Goal: Information Seeking & Learning: Learn about a topic

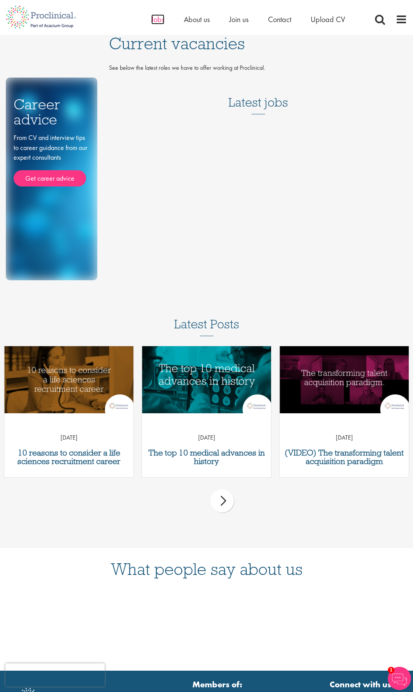
click at [156, 17] on span "Jobs" at bounding box center [157, 19] width 13 height 10
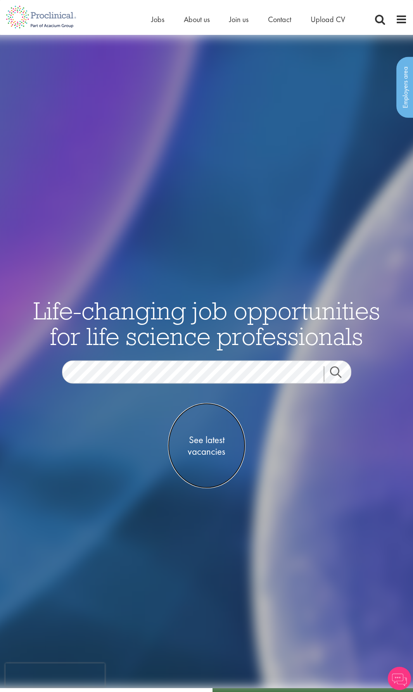
click at [211, 440] on span "See latest vacancies" at bounding box center [207, 445] width 78 height 23
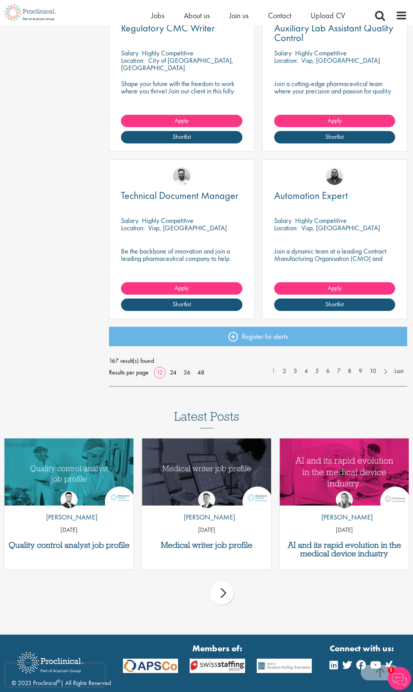
scroll to position [903, 0]
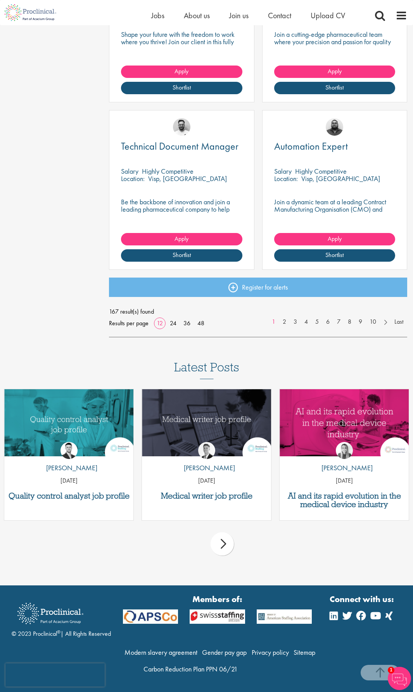
click at [223, 546] on div "next" at bounding box center [222, 544] width 23 height 23
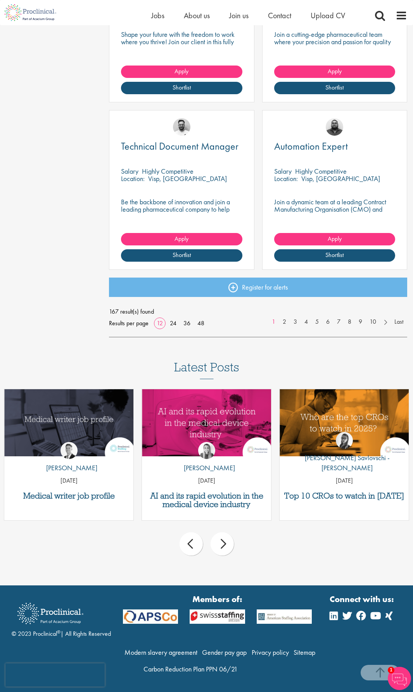
click at [228, 540] on div "next" at bounding box center [222, 544] width 23 height 23
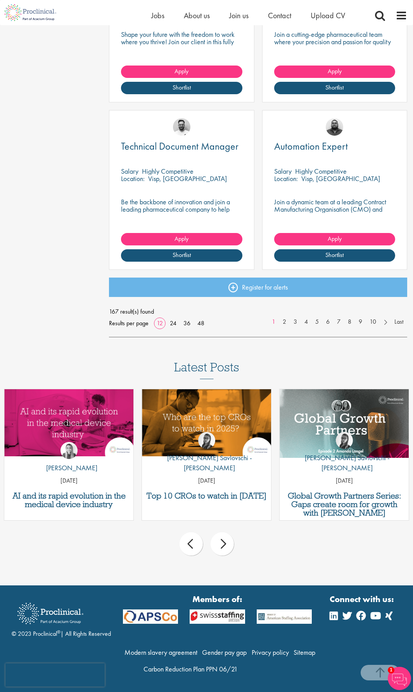
click at [223, 540] on div "next" at bounding box center [222, 544] width 23 height 23
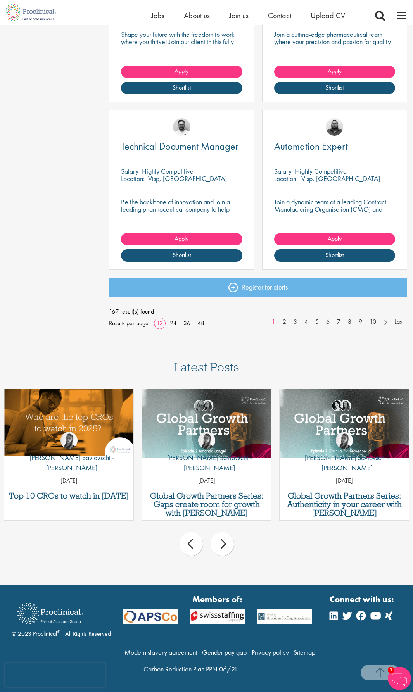
click at [223, 540] on div "next" at bounding box center [222, 544] width 23 height 23
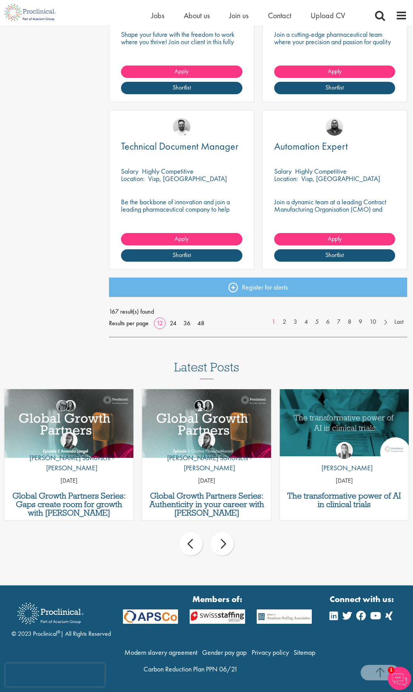
click at [223, 540] on div "next" at bounding box center [222, 544] width 23 height 23
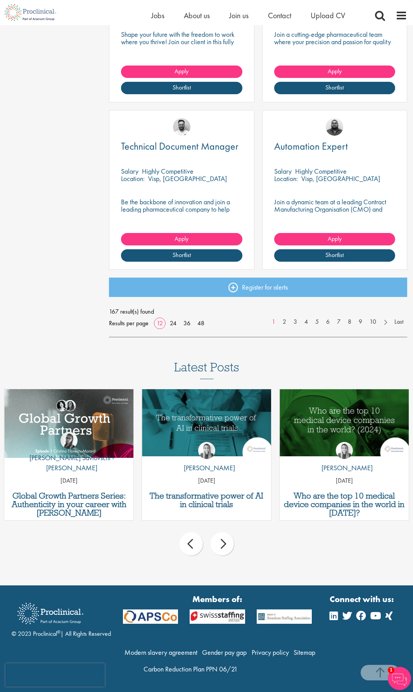
click at [223, 540] on div "next" at bounding box center [222, 544] width 23 height 23
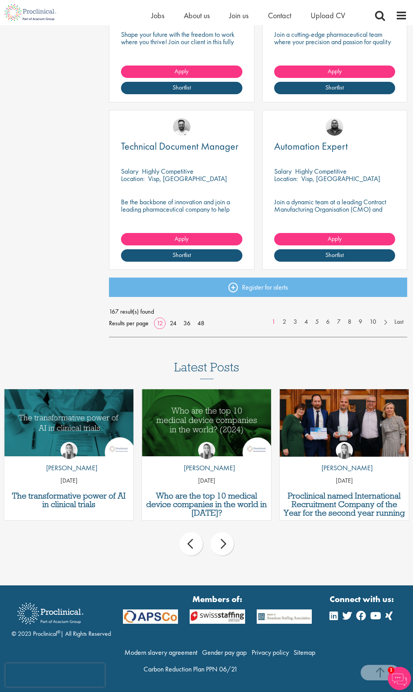
click at [223, 540] on div "next" at bounding box center [222, 544] width 23 height 23
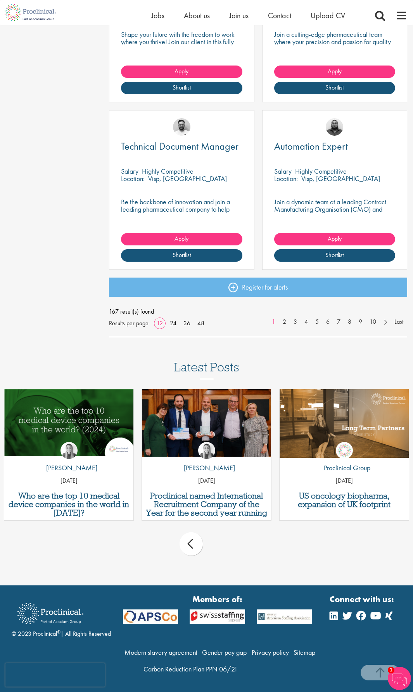
click at [223, 540] on div "prev next" at bounding box center [206, 546] width 413 height 34
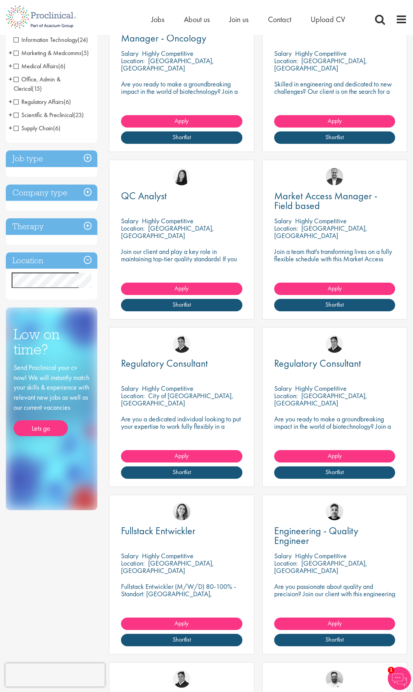
scroll to position [0, 0]
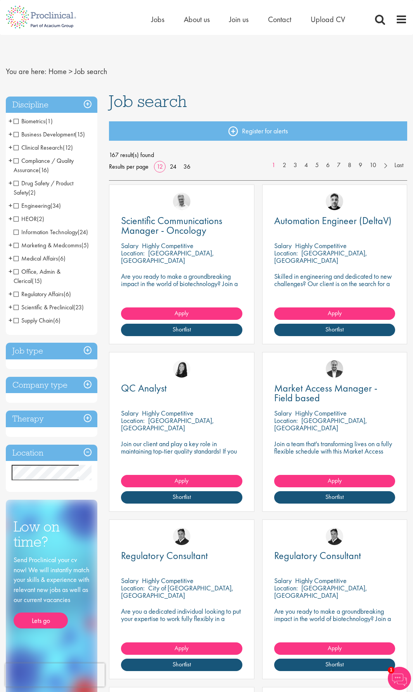
click at [36, 450] on h3 "Location" at bounding box center [52, 453] width 92 height 17
click at [17, 259] on span "Medical Affairs" at bounding box center [36, 258] width 45 height 8
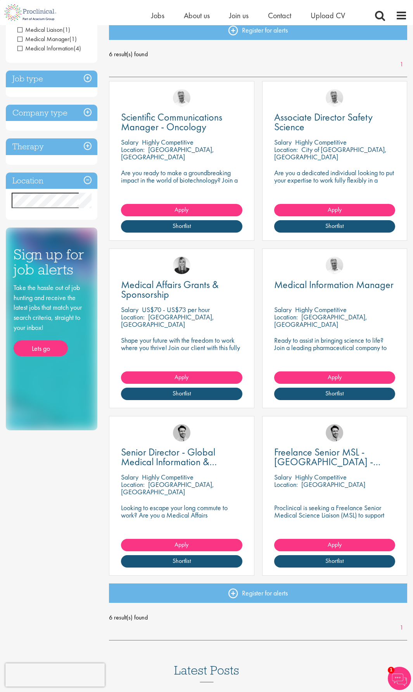
scroll to position [78, 0]
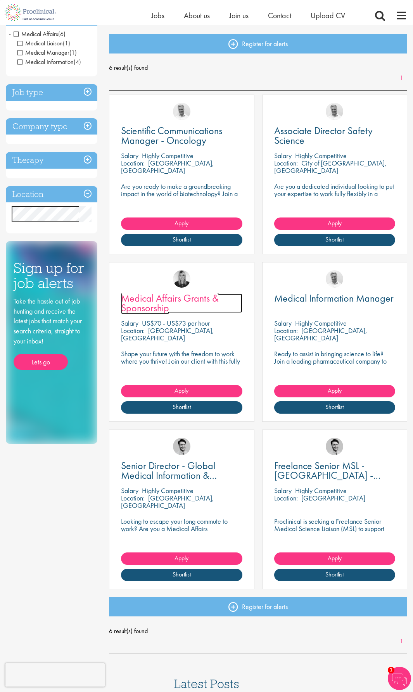
click at [153, 298] on span "Medical Affairs Grants & Sponsorship" at bounding box center [170, 303] width 98 height 23
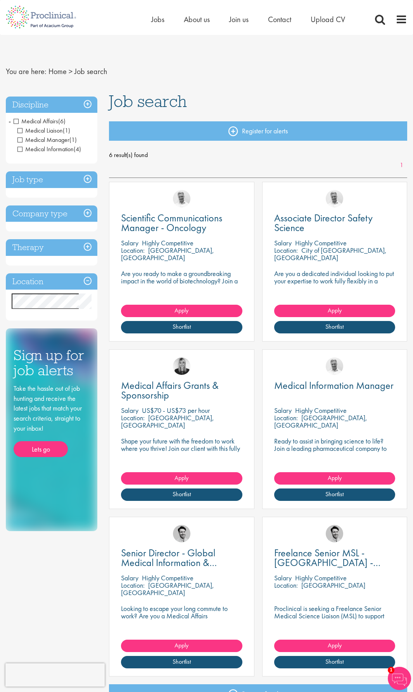
click at [16, 119] on span "Medical Affairs" at bounding box center [36, 121] width 45 height 8
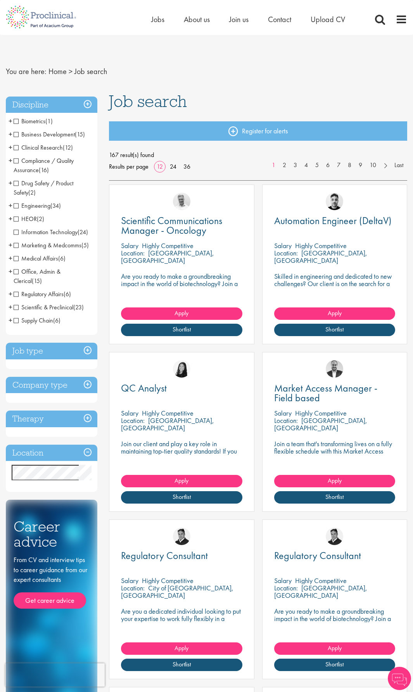
click at [16, 144] on span "Clinical Research" at bounding box center [38, 148] width 49 height 8
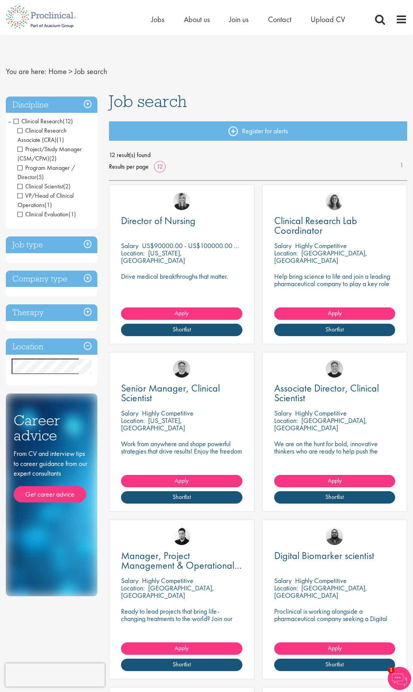
click at [19, 117] on li "Clinical Research (12) - + Clinical Research Associate (CRA) (1) Project/Study …" at bounding box center [52, 168] width 92 height 106
click at [16, 118] on span "Clinical Research" at bounding box center [38, 121] width 49 height 8
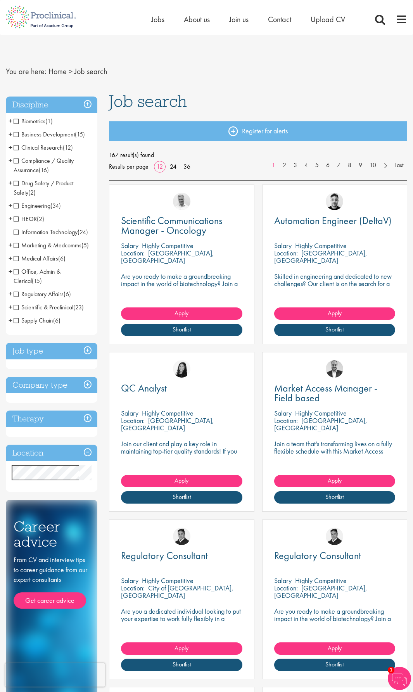
click at [18, 308] on span "Scientific & Preclinical" at bounding box center [44, 307] width 60 height 8
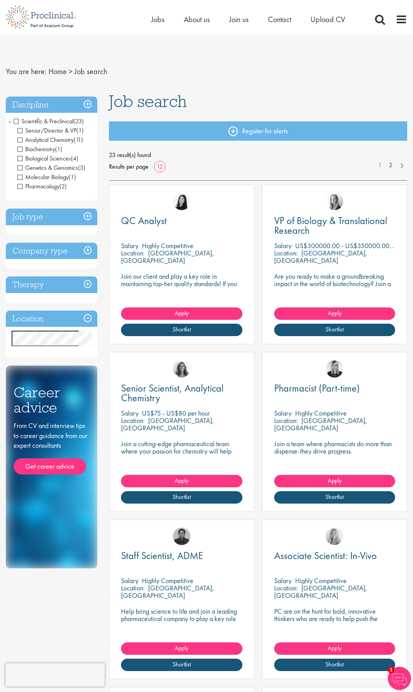
click at [17, 118] on span "Scientific & Preclinical" at bounding box center [44, 121] width 60 height 8
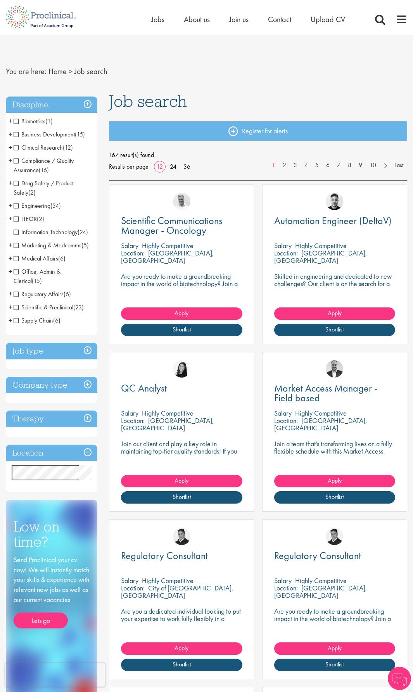
click at [17, 243] on span "Marketing & Medcomms" at bounding box center [48, 245] width 68 height 8
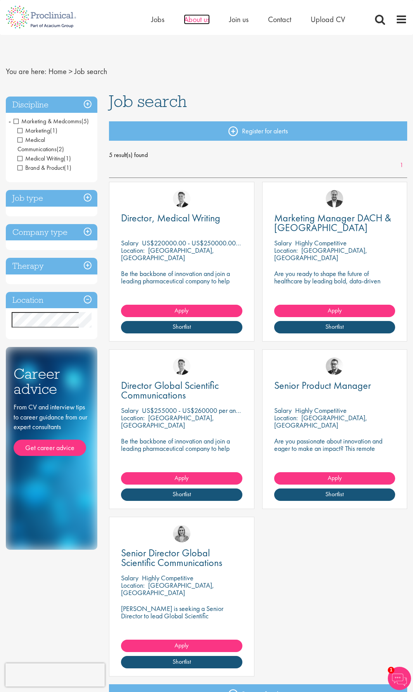
click at [195, 19] on span "About us" at bounding box center [197, 19] width 26 height 10
